Goal: Task Accomplishment & Management: Use online tool/utility

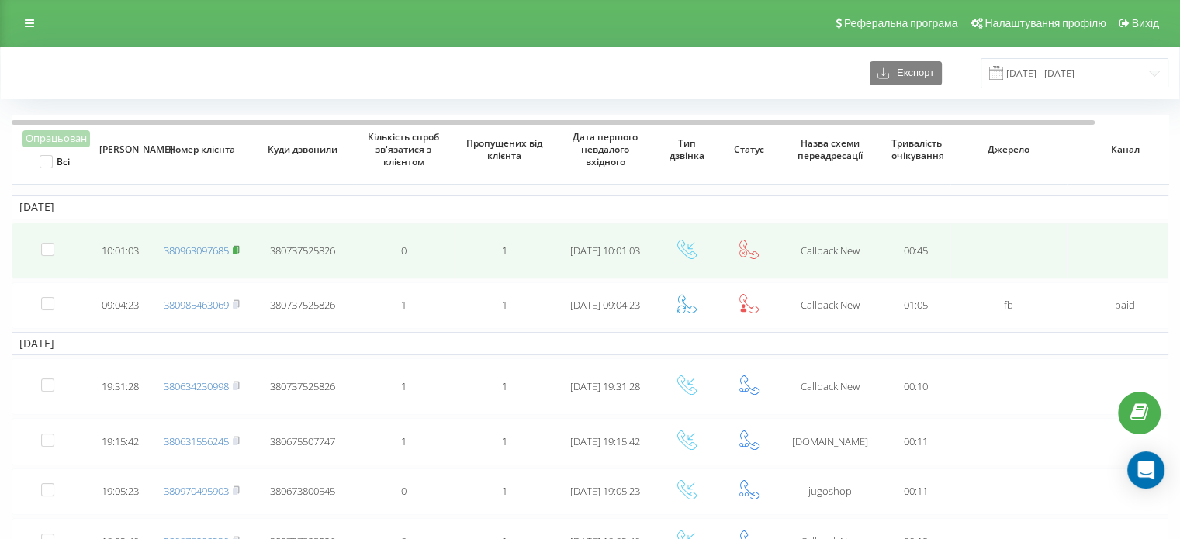
click at [237, 248] on rect at bounding box center [235, 250] width 5 height 7
click at [237, 247] on rect at bounding box center [235, 250] width 5 height 7
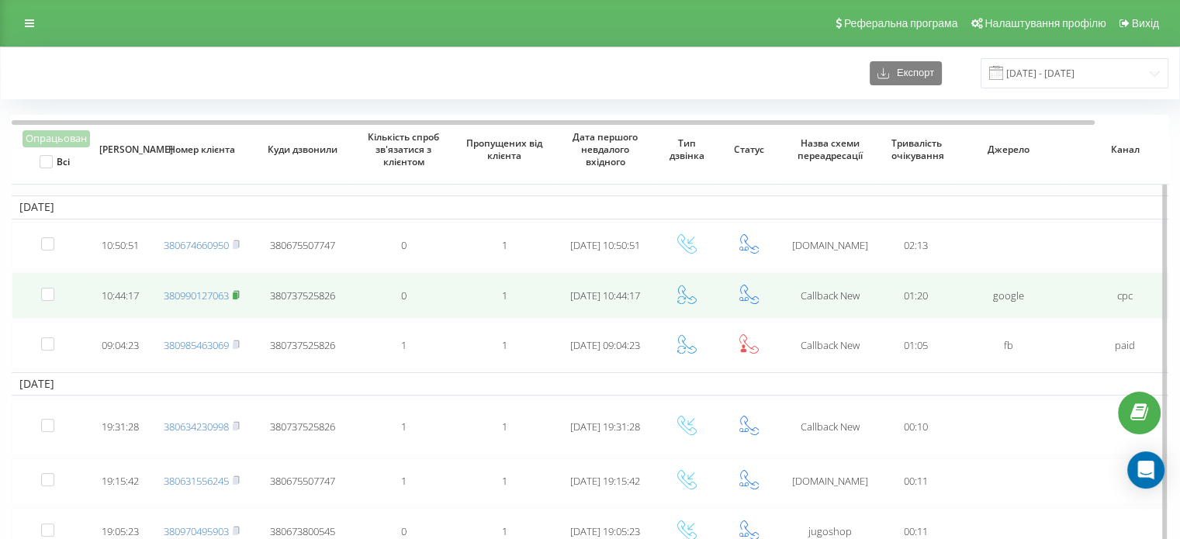
click at [236, 290] on icon at bounding box center [236, 294] width 7 height 9
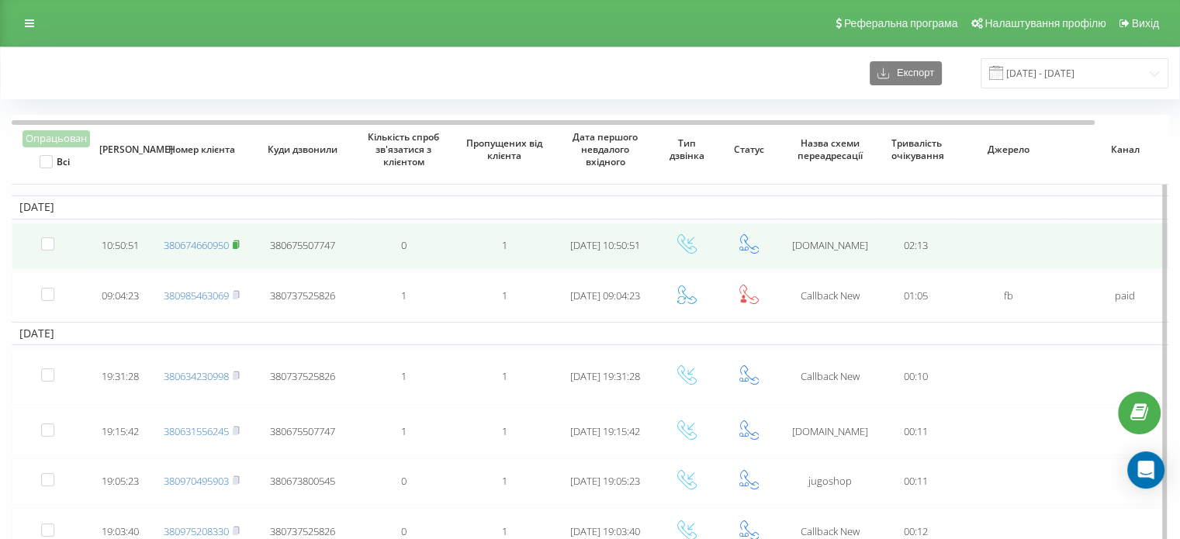
click at [237, 242] on rect at bounding box center [235, 245] width 5 height 7
click at [237, 243] on rect at bounding box center [235, 245] width 5 height 7
click at [234, 241] on icon at bounding box center [236, 244] width 7 height 9
click at [239, 240] on icon at bounding box center [235, 243] width 5 height 7
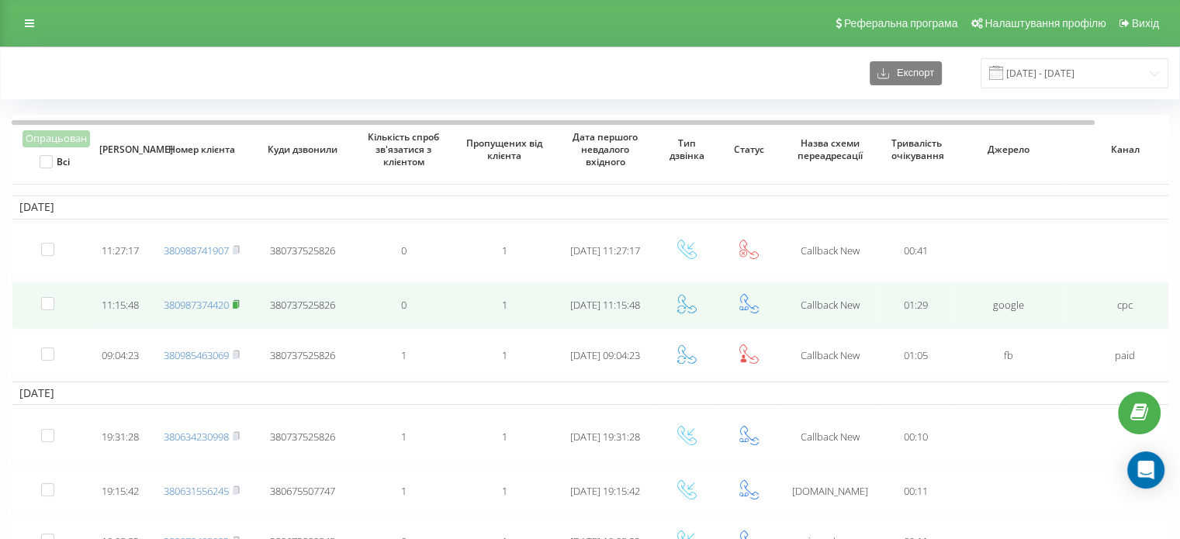
click at [237, 302] on rect at bounding box center [235, 305] width 5 height 7
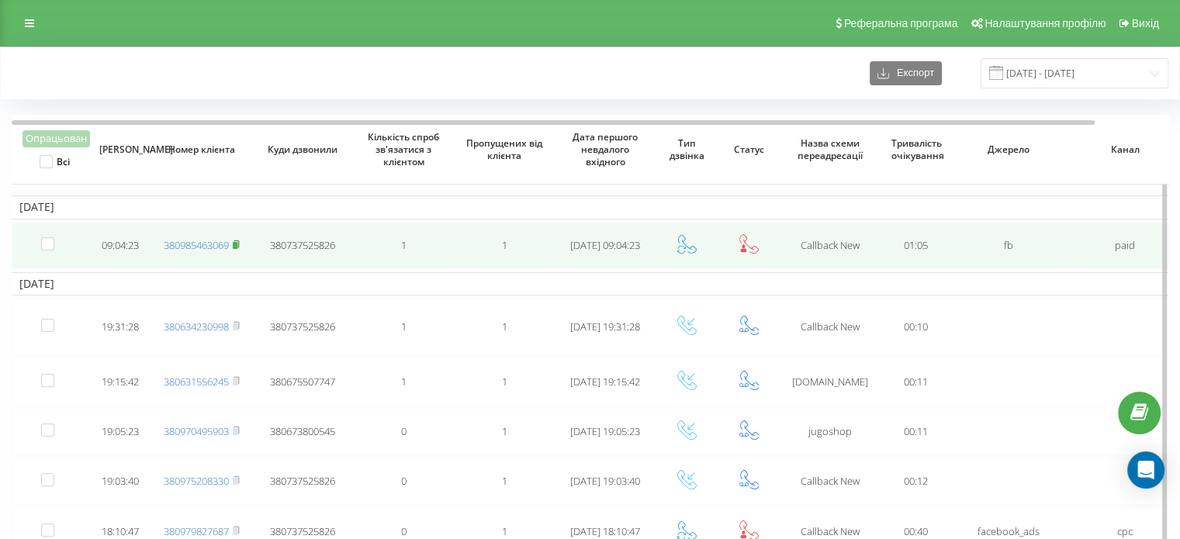
click at [237, 242] on rect at bounding box center [235, 245] width 5 height 7
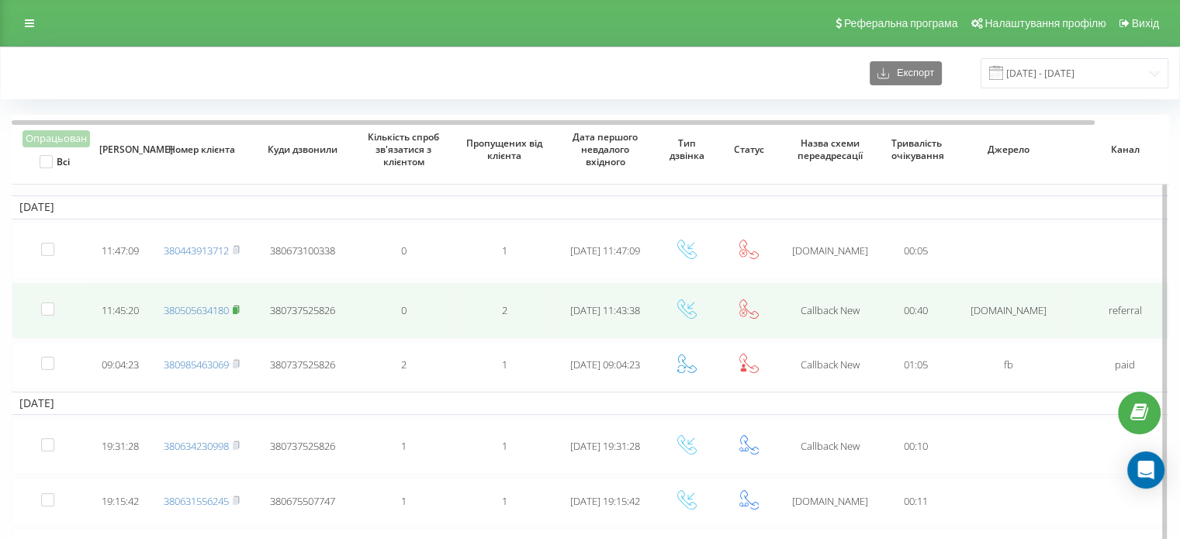
click at [235, 307] on rect at bounding box center [235, 310] width 5 height 7
